Goal: Task Accomplishment & Management: Complete application form

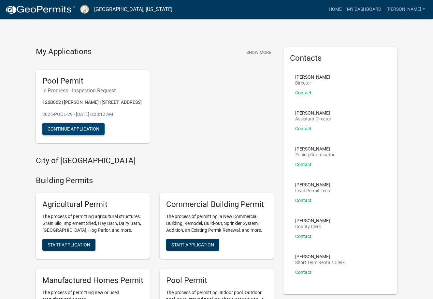
click at [76, 129] on button "Continue Application" at bounding box center [73, 129] width 62 height 12
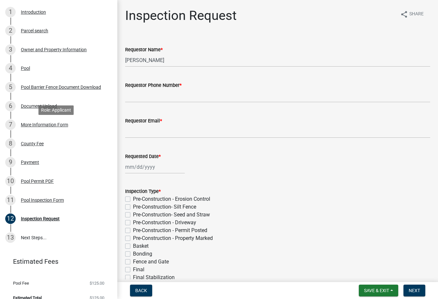
scroll to position [98, 0]
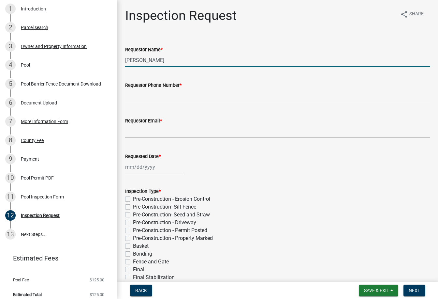
click at [186, 64] on input "[PERSON_NAME]" at bounding box center [277, 59] width 305 height 13
type input "C"
type input "[PERSON_NAME]"
type input "6789727334"
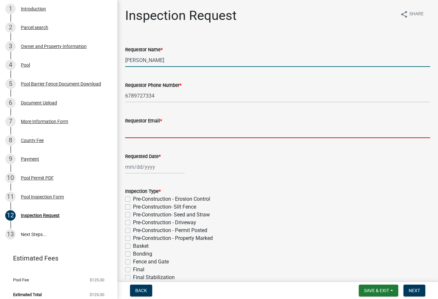
type input "[EMAIL_ADDRESS][DOMAIN_NAME]"
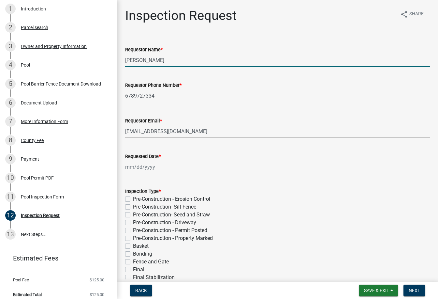
select select "8"
select select "2025"
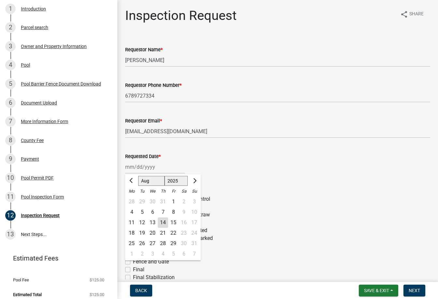
click at [245, 148] on div "Requested Date * [PERSON_NAME] Apr [PERSON_NAME][DATE] Sep Oct Nov [DATE] 1526 …" at bounding box center [277, 158] width 305 height 30
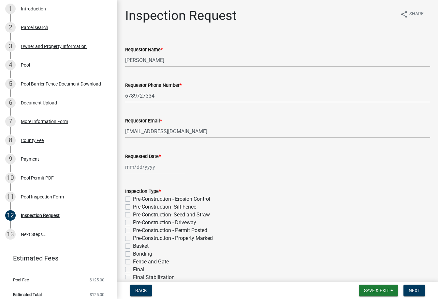
click at [146, 167] on div at bounding box center [155, 166] width 60 height 13
select select "8"
select select "2025"
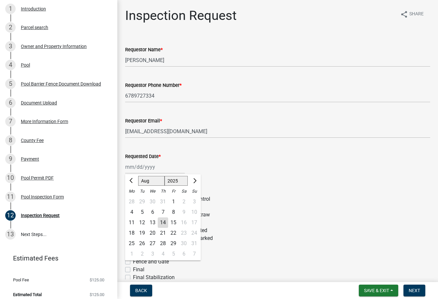
click at [173, 223] on div "15" at bounding box center [173, 222] width 10 height 10
type input "[DATE]"
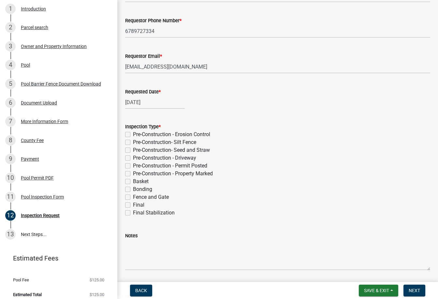
scroll to position [65, 0]
click at [133, 179] on label "Basket" at bounding box center [141, 181] width 16 height 8
click at [133, 179] on input "Basket" at bounding box center [135, 179] width 4 height 4
checkbox input "true"
checkbox input "false"
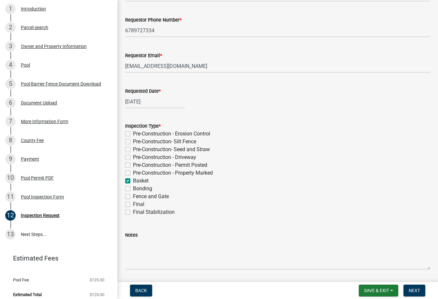
checkbox input "false"
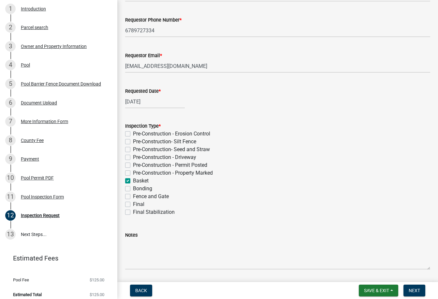
checkbox input "true"
checkbox input "false"
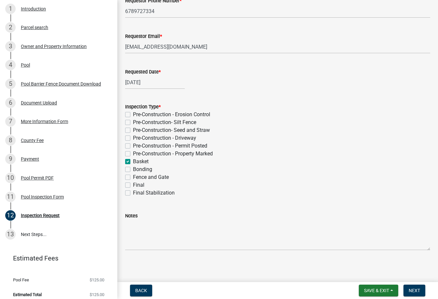
scroll to position [86, 0]
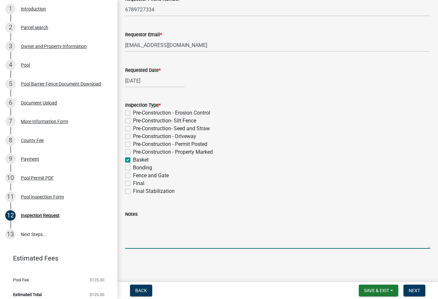
drag, startPoint x: 178, startPoint y: 234, endPoint x: 172, endPoint y: 232, distance: 7.3
click at [178, 234] on textarea "Notes" at bounding box center [277, 233] width 305 height 31
type textarea "p"
type textarea "PM inspection would be preferred"
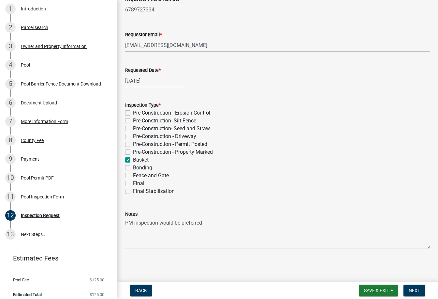
click at [421, 283] on nav "Back Save & Exit Save Save & Exit Next" at bounding box center [277, 290] width 321 height 17
click at [419, 288] on span "Next" at bounding box center [414, 290] width 11 height 5
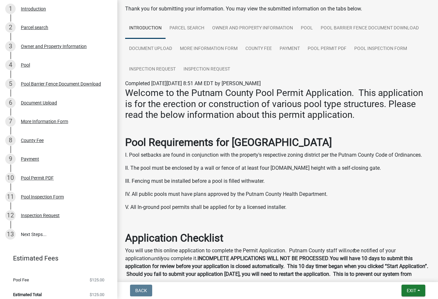
scroll to position [33, 0]
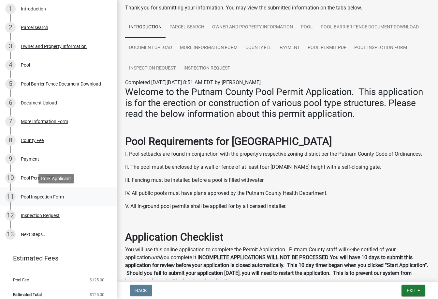
drag, startPoint x: 78, startPoint y: 192, endPoint x: 83, endPoint y: 190, distance: 5.3
click at [81, 191] on link "11 Pool Inspection Form" at bounding box center [58, 196] width 117 height 19
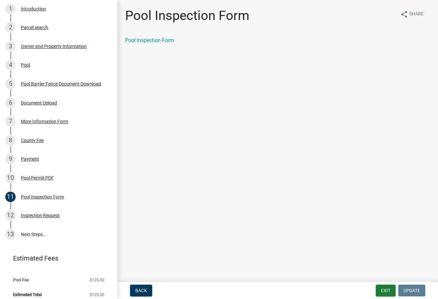
click at [145, 43] on div "Pool Inspection Form" at bounding box center [277, 41] width 315 height 8
click at [146, 39] on link "Pool Inspection Form" at bounding box center [149, 40] width 49 height 6
